Goal: Book appointment/travel/reservation

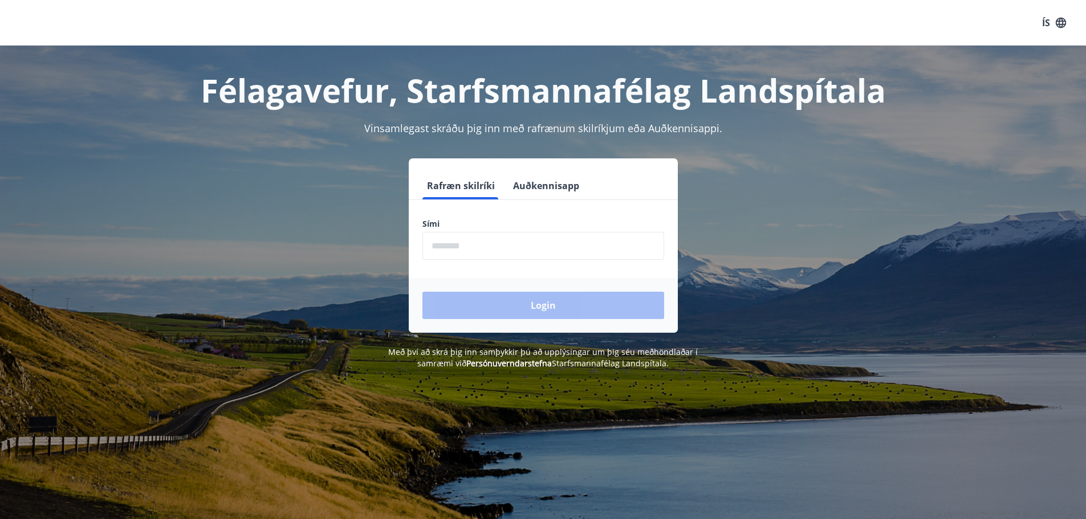
click at [459, 250] on input "phone" at bounding box center [543, 246] width 242 height 28
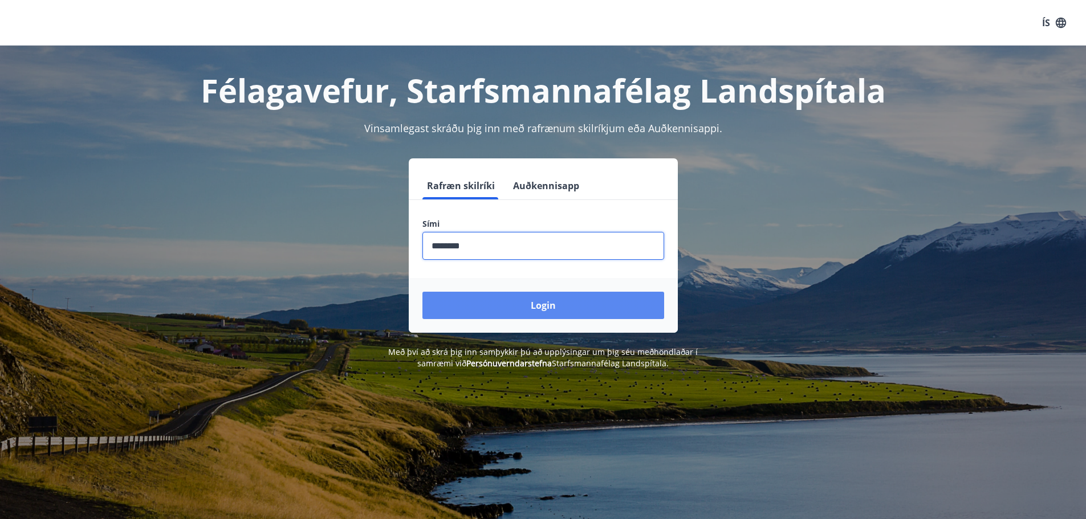
type input "********"
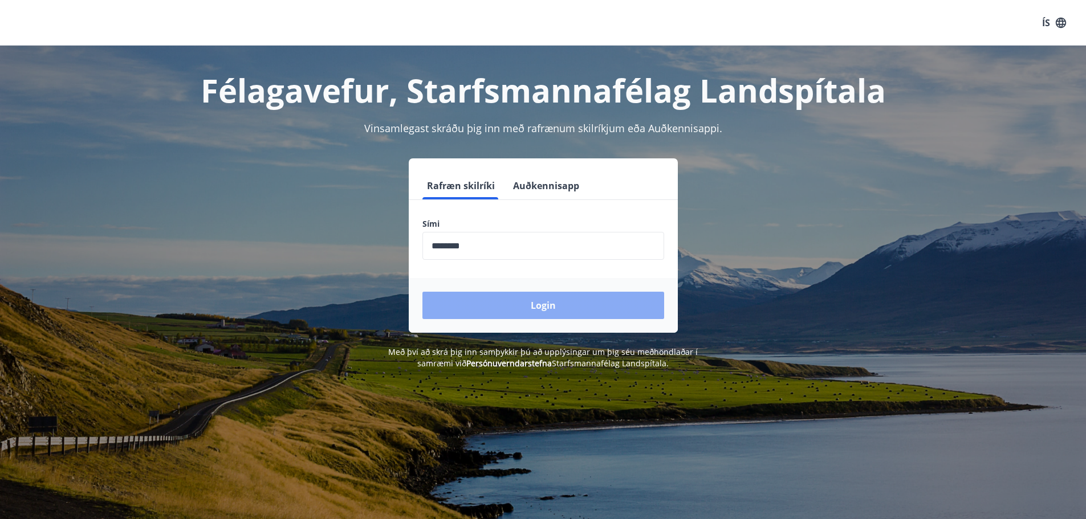
click at [545, 303] on button "Login" at bounding box center [543, 305] width 242 height 27
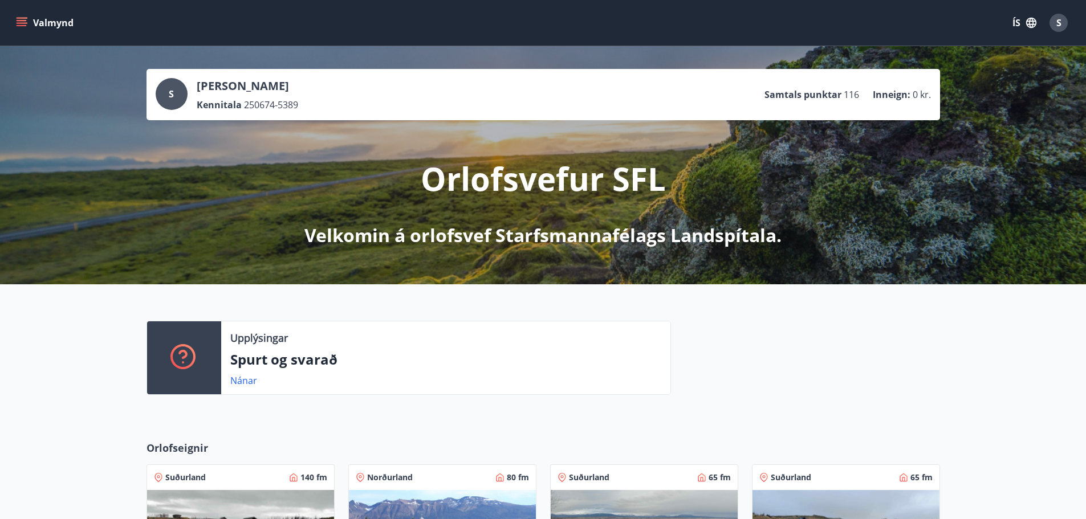
click at [438, 473] on div "Norðurland 80 fm" at bounding box center [442, 477] width 173 height 11
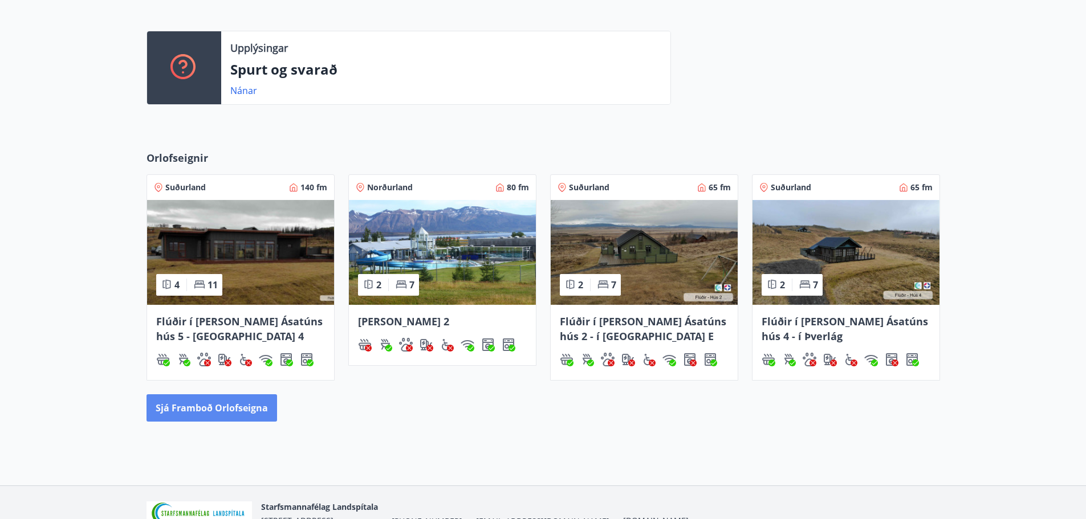
scroll to position [295, 0]
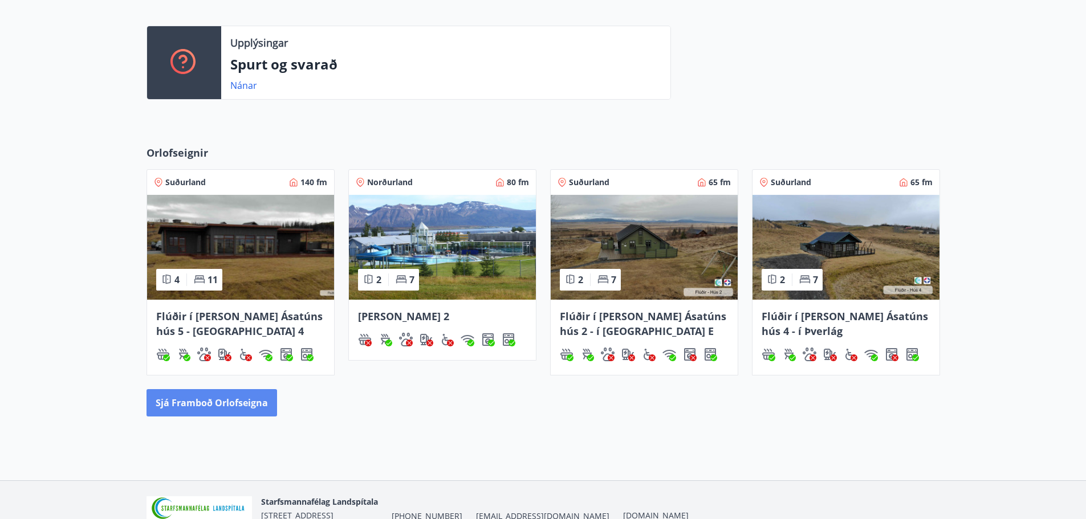
click at [217, 401] on button "Sjá framboð orlofseigna" at bounding box center [212, 402] width 131 height 27
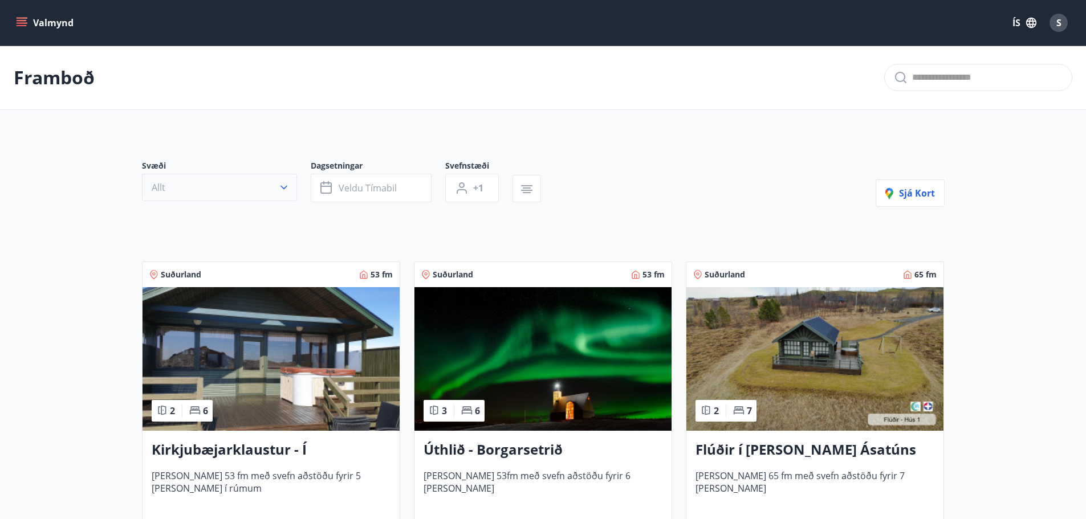
click at [286, 186] on icon "button" at bounding box center [284, 188] width 7 height 4
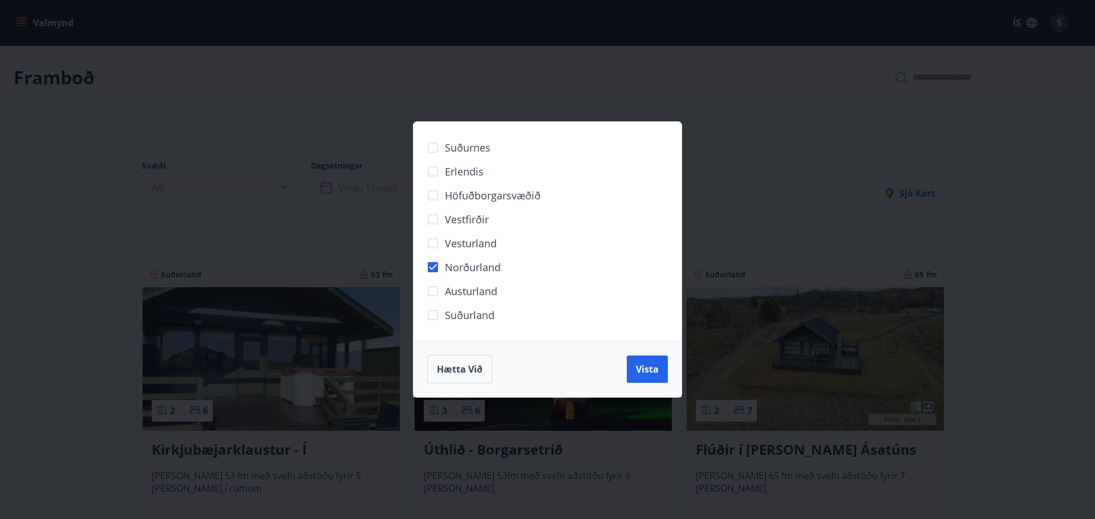
drag, startPoint x: 641, startPoint y: 369, endPoint x: 470, endPoint y: 315, distance: 180.0
click at [643, 369] on span "Vista" at bounding box center [647, 369] width 23 height 13
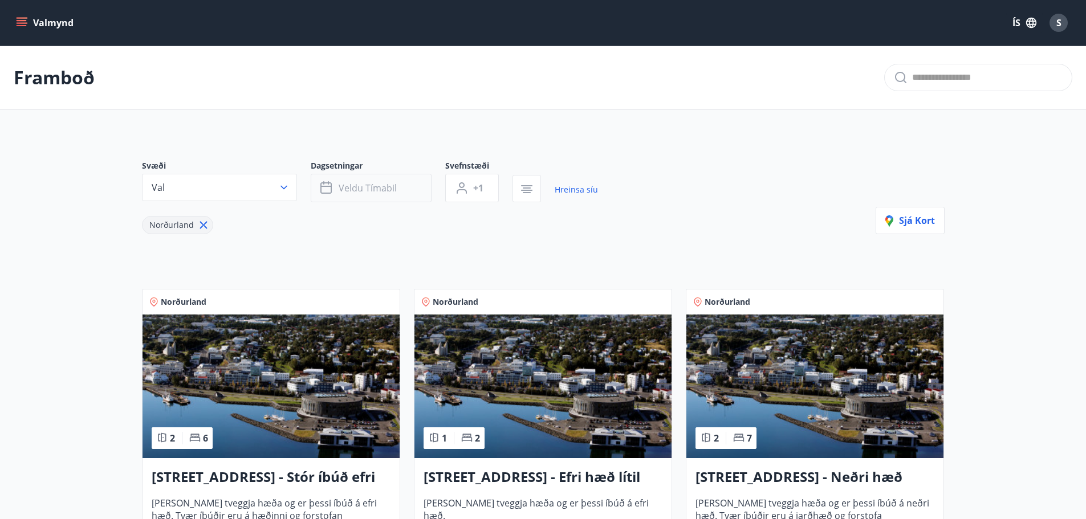
click at [368, 190] on span "Veldu tímabil" at bounding box center [368, 188] width 58 height 13
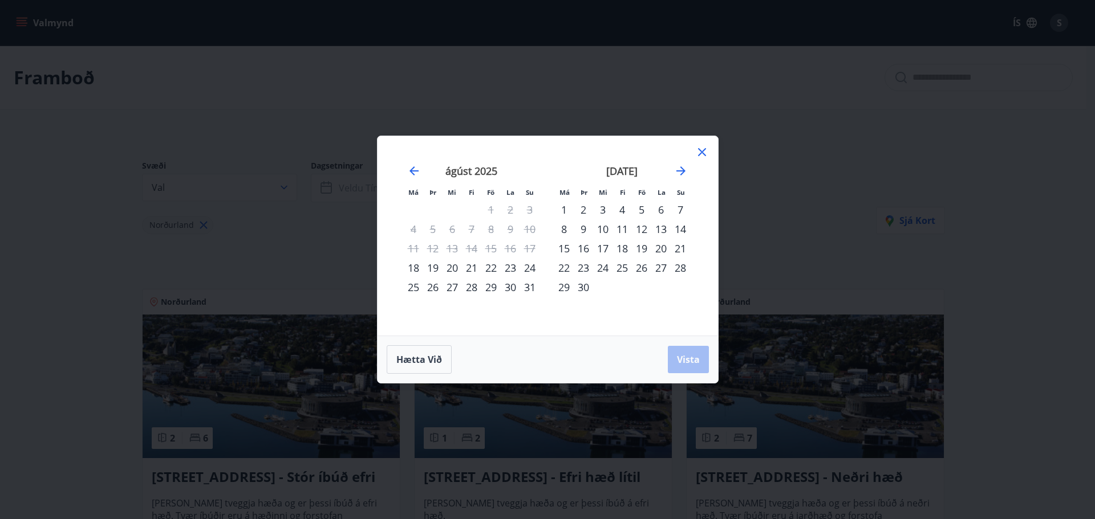
click at [603, 264] on div "24" at bounding box center [602, 267] width 19 height 19
click at [640, 267] on div "26" at bounding box center [641, 267] width 19 height 19
click at [694, 359] on span "Vista" at bounding box center [688, 359] width 23 height 13
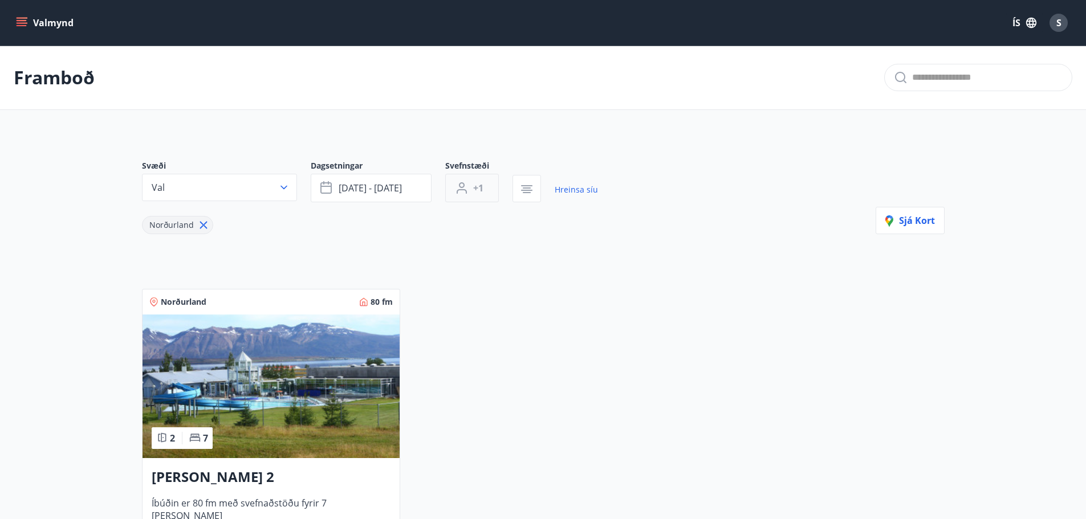
click at [473, 187] on span "+1" at bounding box center [478, 188] width 10 height 13
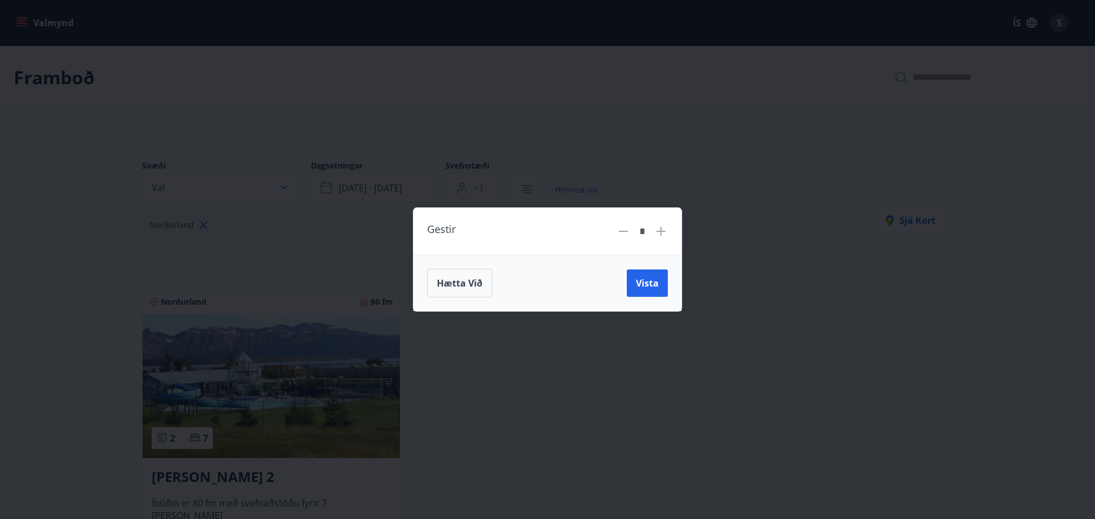
click at [664, 224] on div "*" at bounding box center [641, 232] width 51 height 20
click at [657, 230] on icon at bounding box center [661, 232] width 14 height 14
click at [644, 279] on span "Vista" at bounding box center [647, 283] width 23 height 13
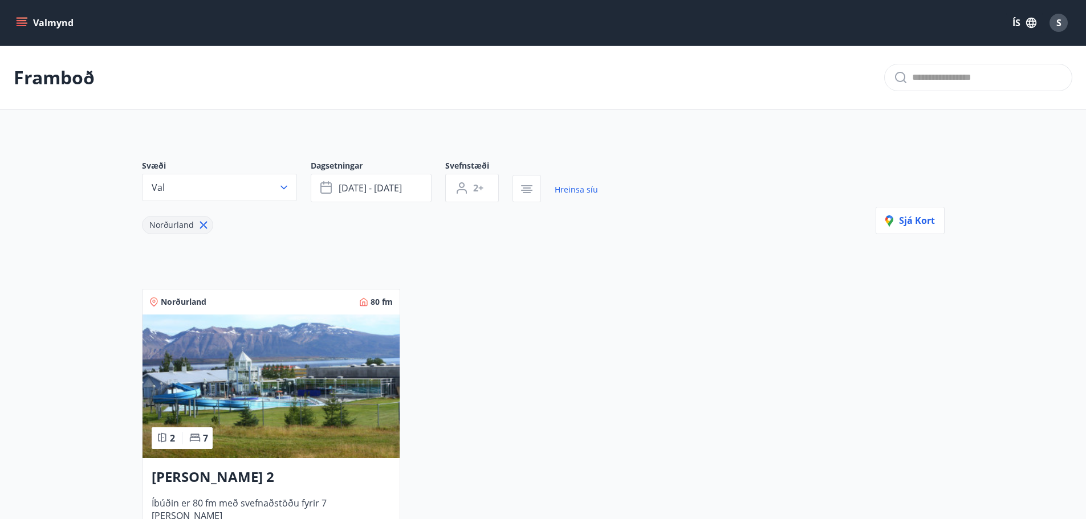
type input "*"
click at [23, 17] on icon "menu" at bounding box center [21, 22] width 11 height 11
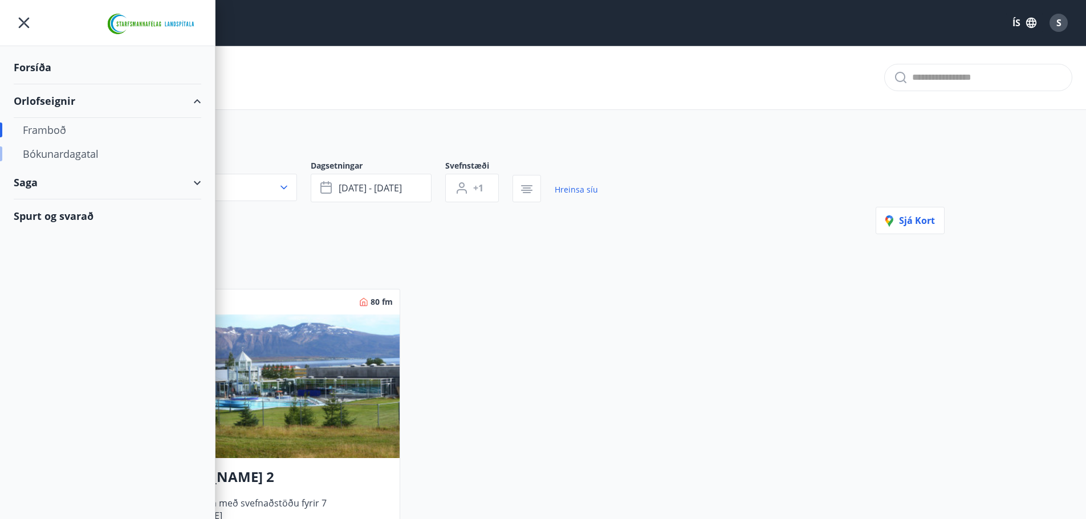
click at [77, 155] on div "Bókunardagatal" at bounding box center [107, 154] width 169 height 24
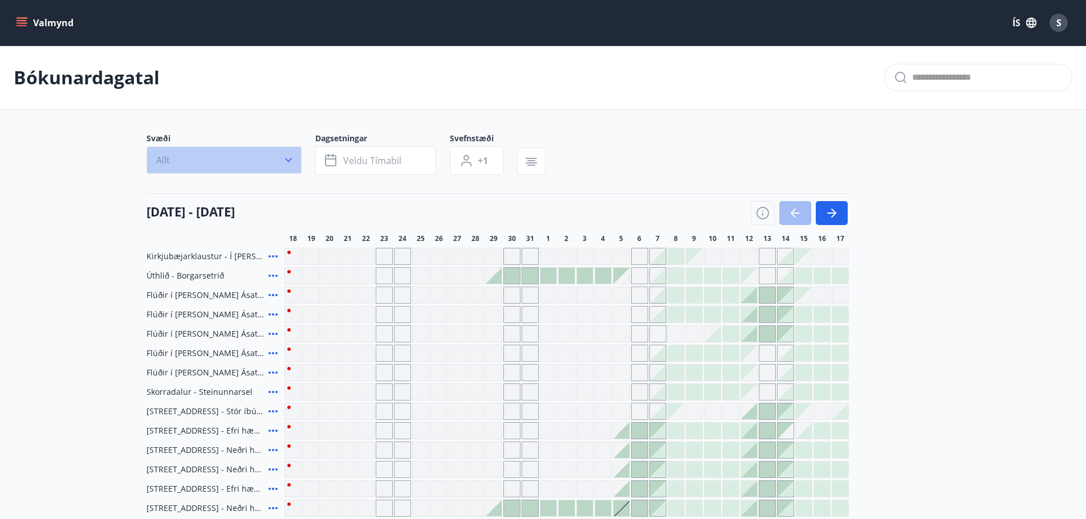
click at [291, 157] on icon "button" at bounding box center [288, 160] width 11 height 11
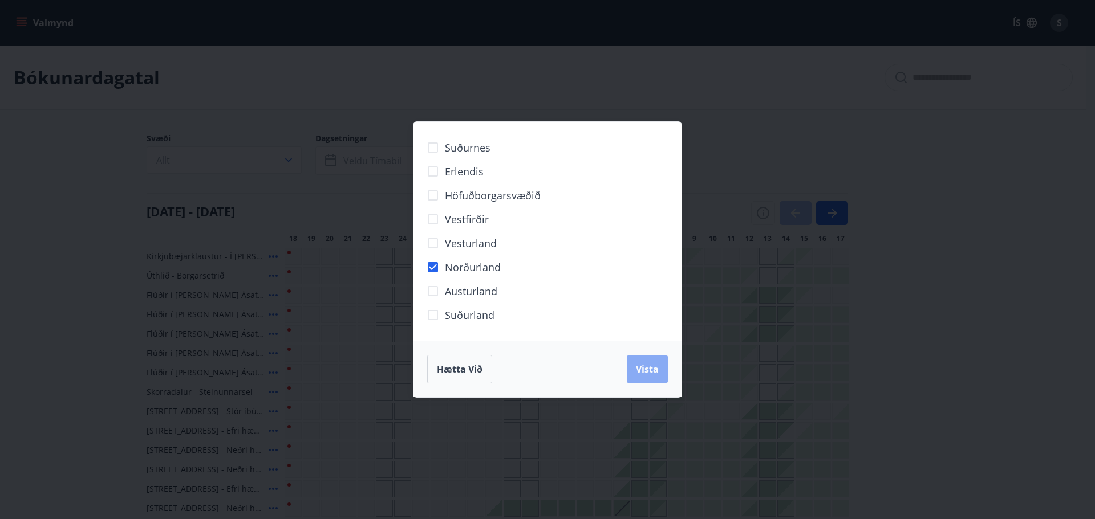
click at [653, 369] on span "Vista" at bounding box center [647, 369] width 23 height 13
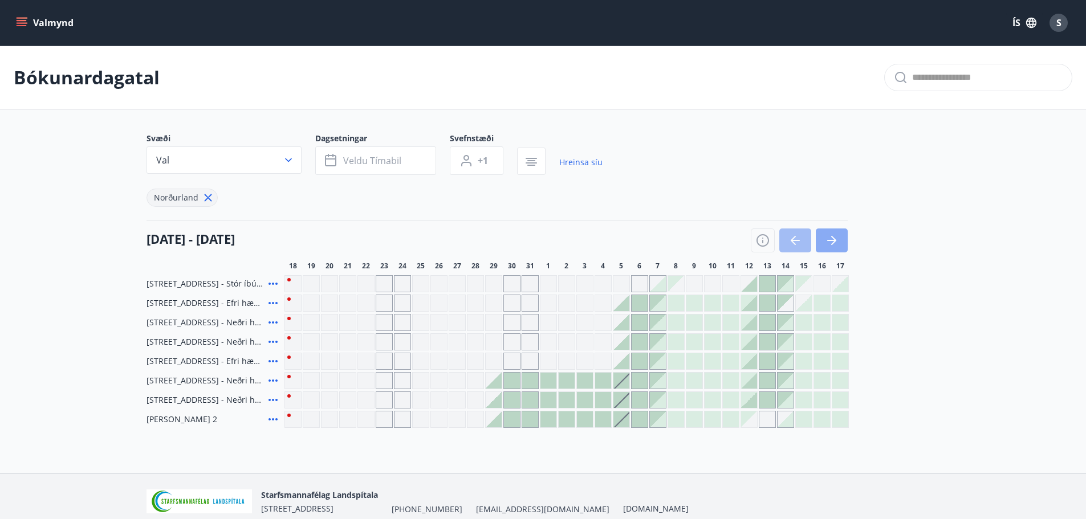
click at [836, 237] on icon "button" at bounding box center [832, 241] width 14 height 14
